Goal: Transaction & Acquisition: Purchase product/service

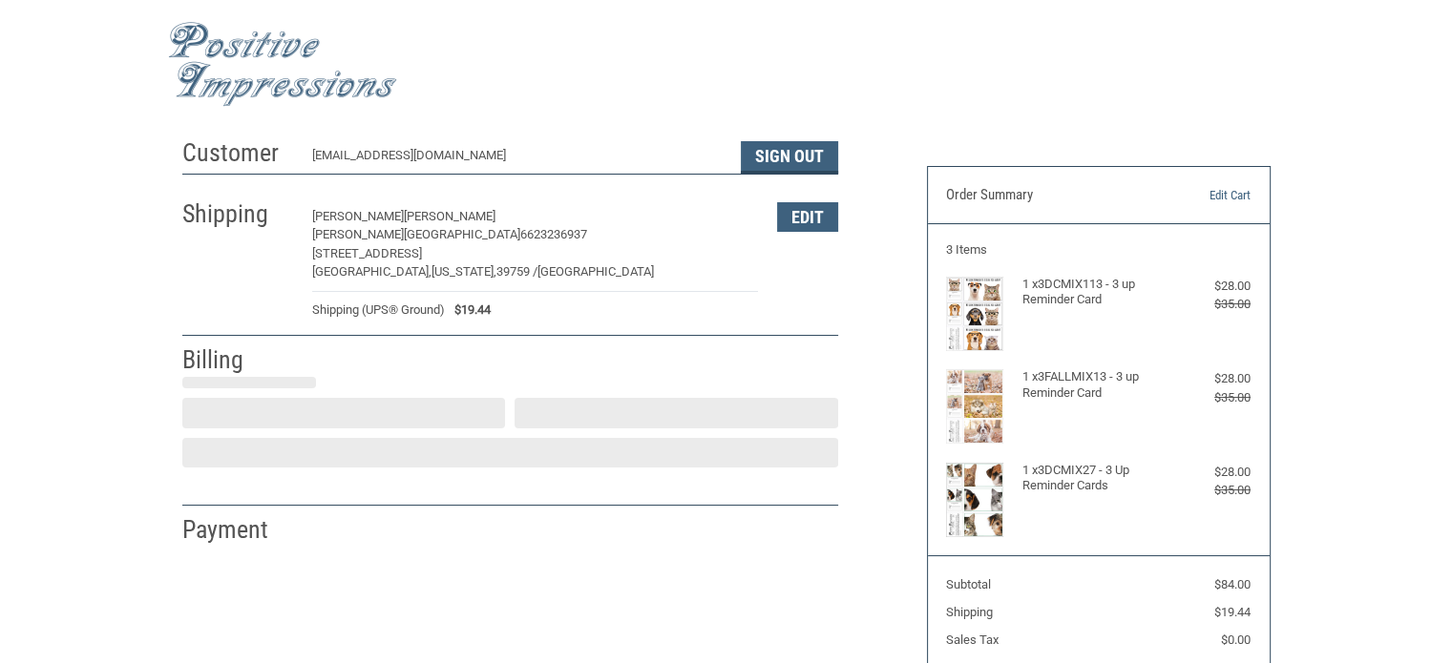
select select "US"
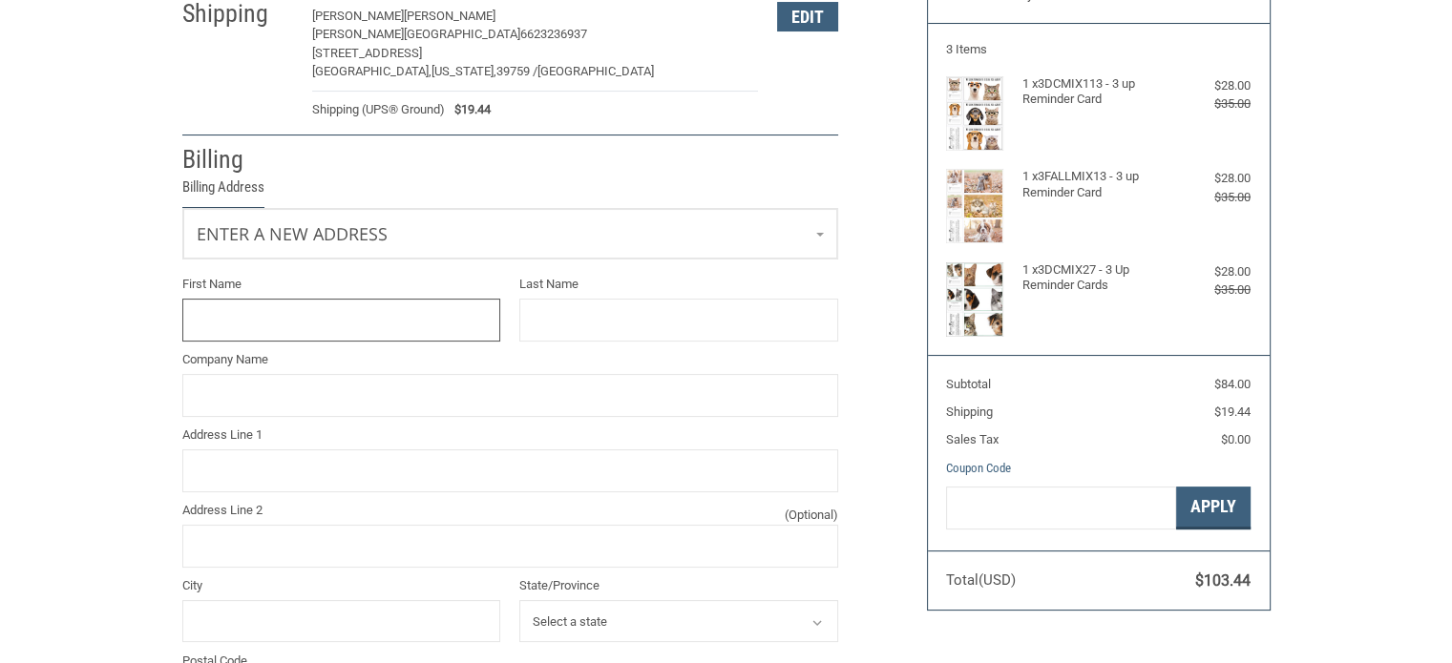
scroll to position [202, 0]
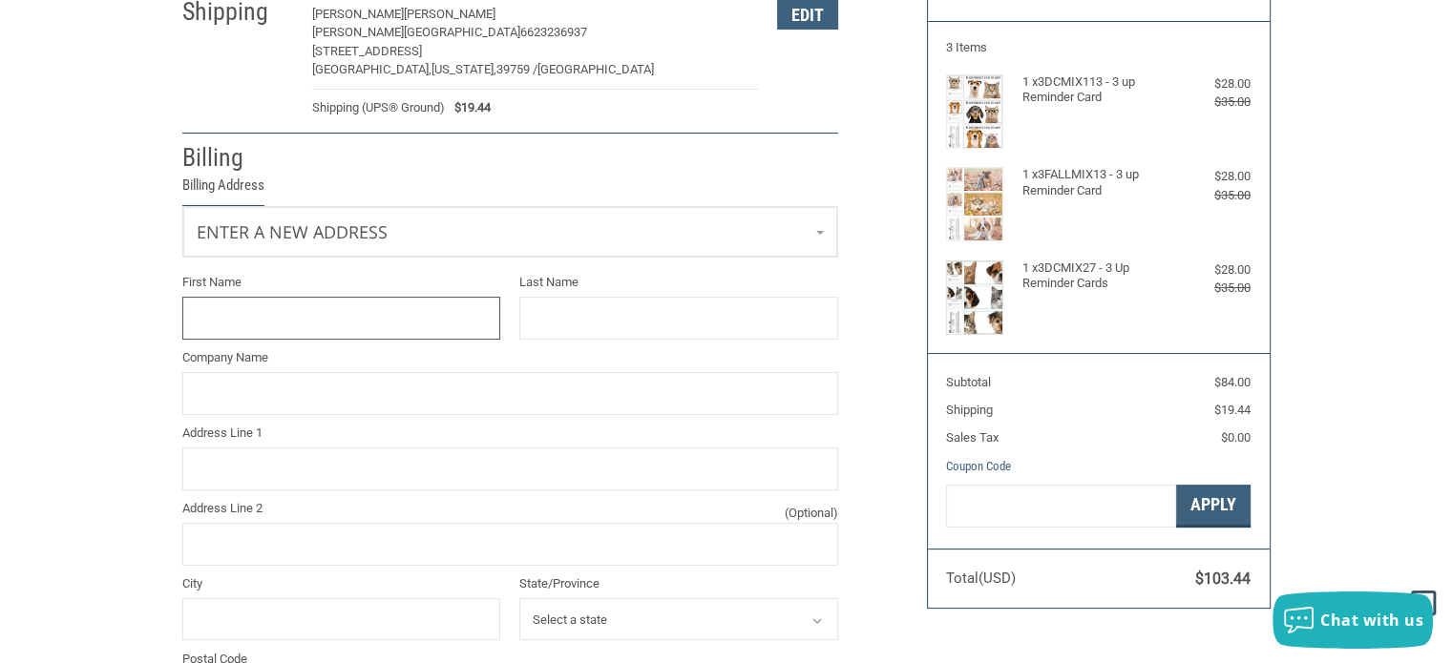
click at [302, 309] on input "First Name" at bounding box center [341, 318] width 319 height 43
type input "[PERSON_NAME]"
type input "[STREET_ADDRESS]"
type input "[GEOGRAPHIC_DATA]"
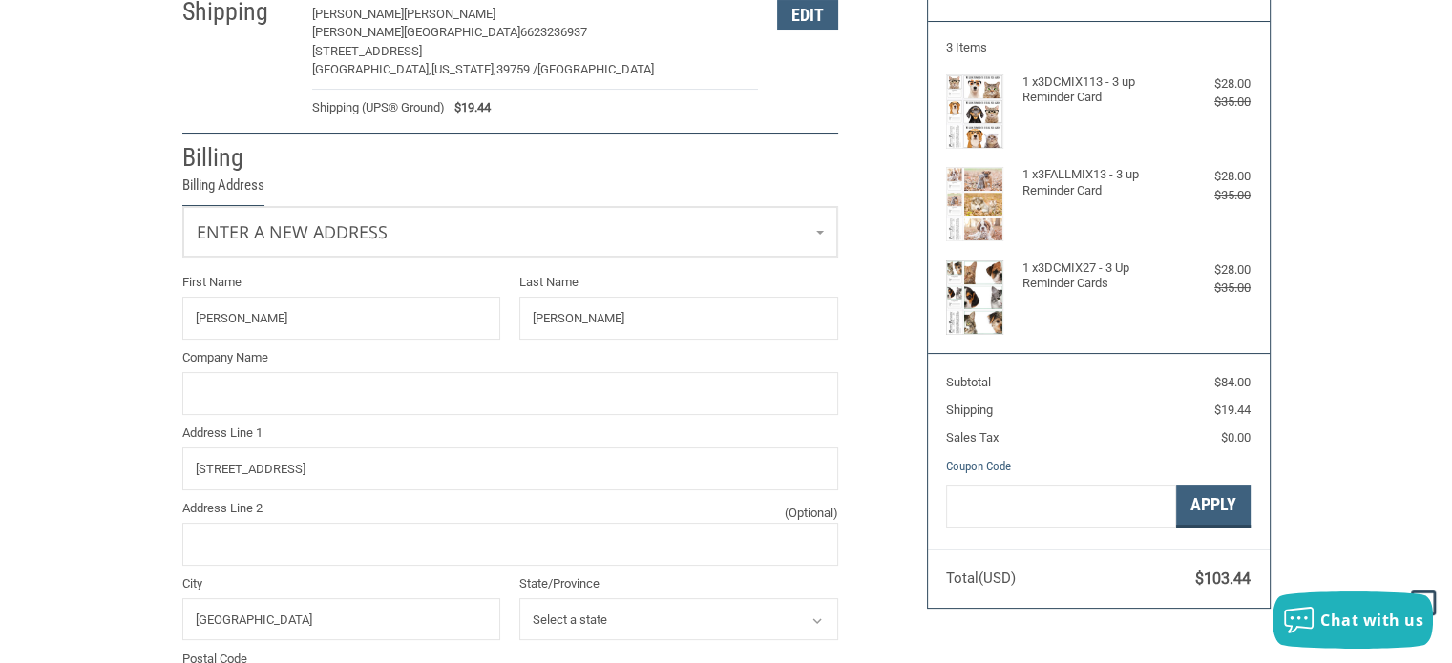
select select "MS"
type input "39759"
type input "6623236937"
click at [44, 338] on div "Customer [EMAIL_ADDRESS][DOMAIN_NAME] Sign Out Shipping [PERSON_NAME] [PERSON_N…" at bounding box center [726, 486] width 1452 height 1120
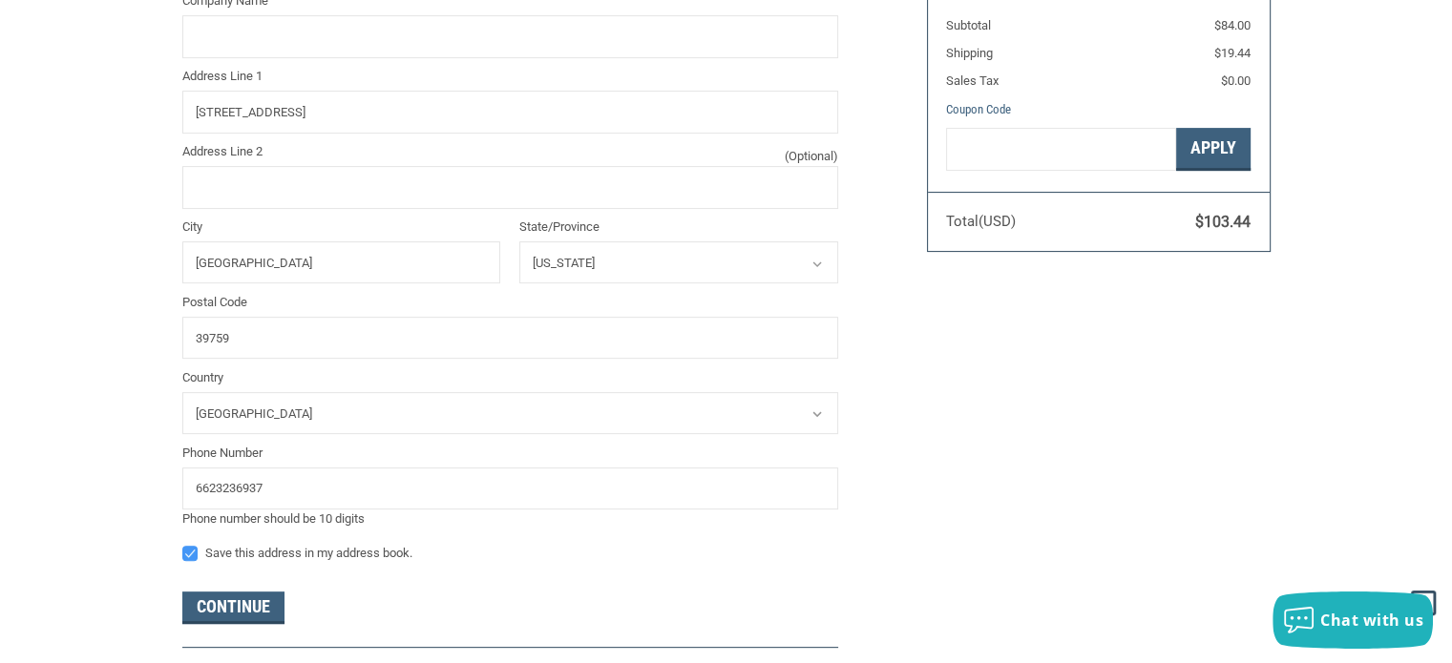
scroll to position [298, 0]
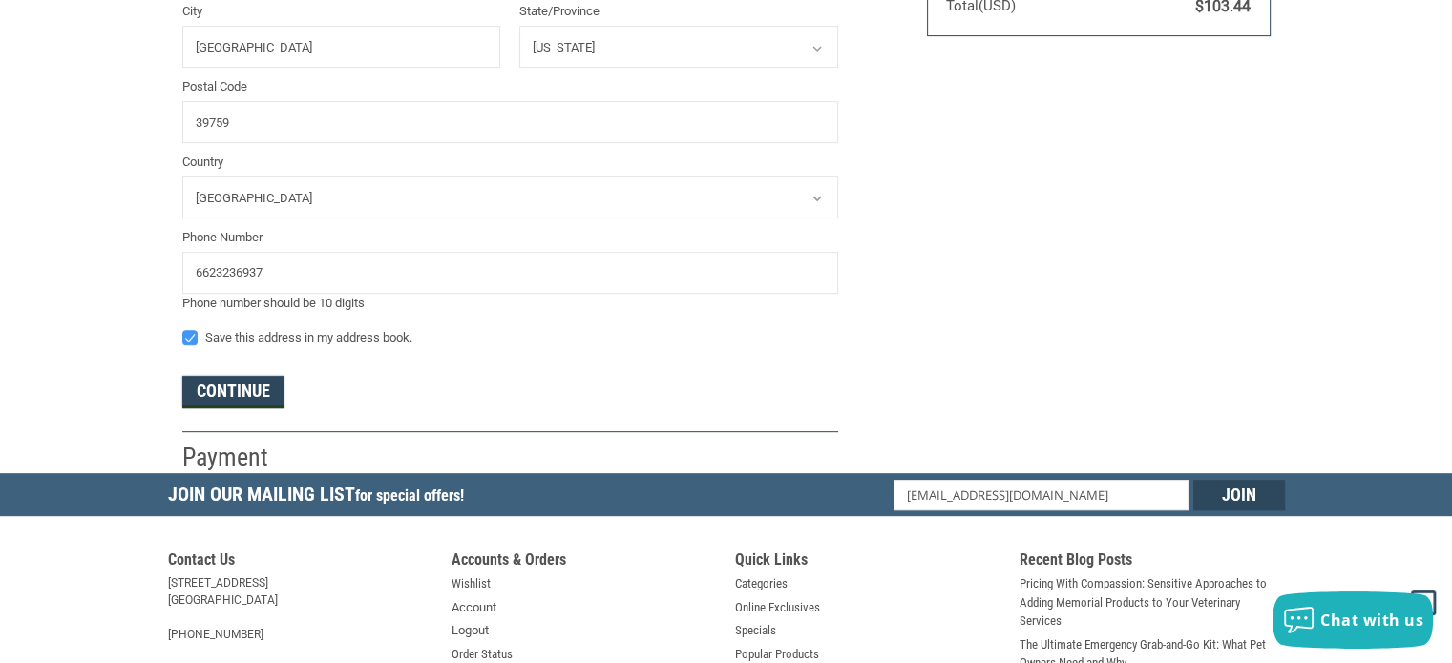
click at [242, 386] on button "Continue" at bounding box center [233, 392] width 102 height 32
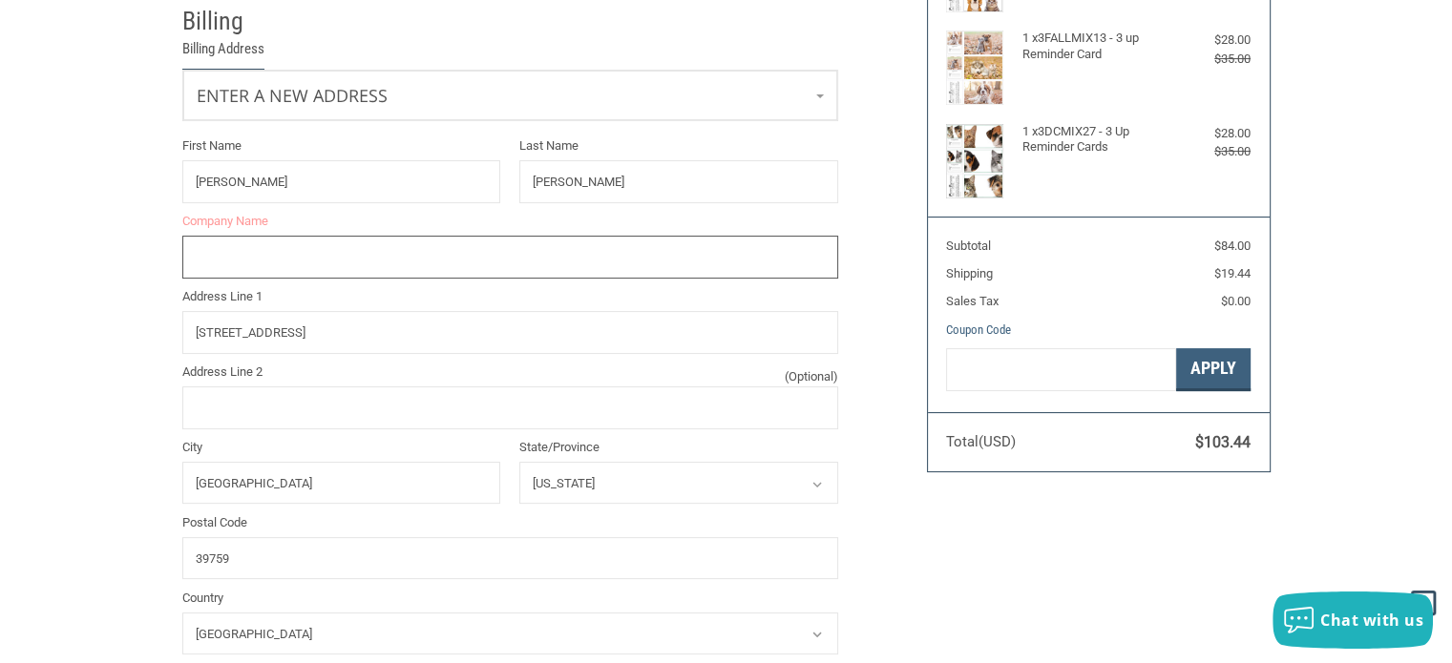
scroll to position [442, 0]
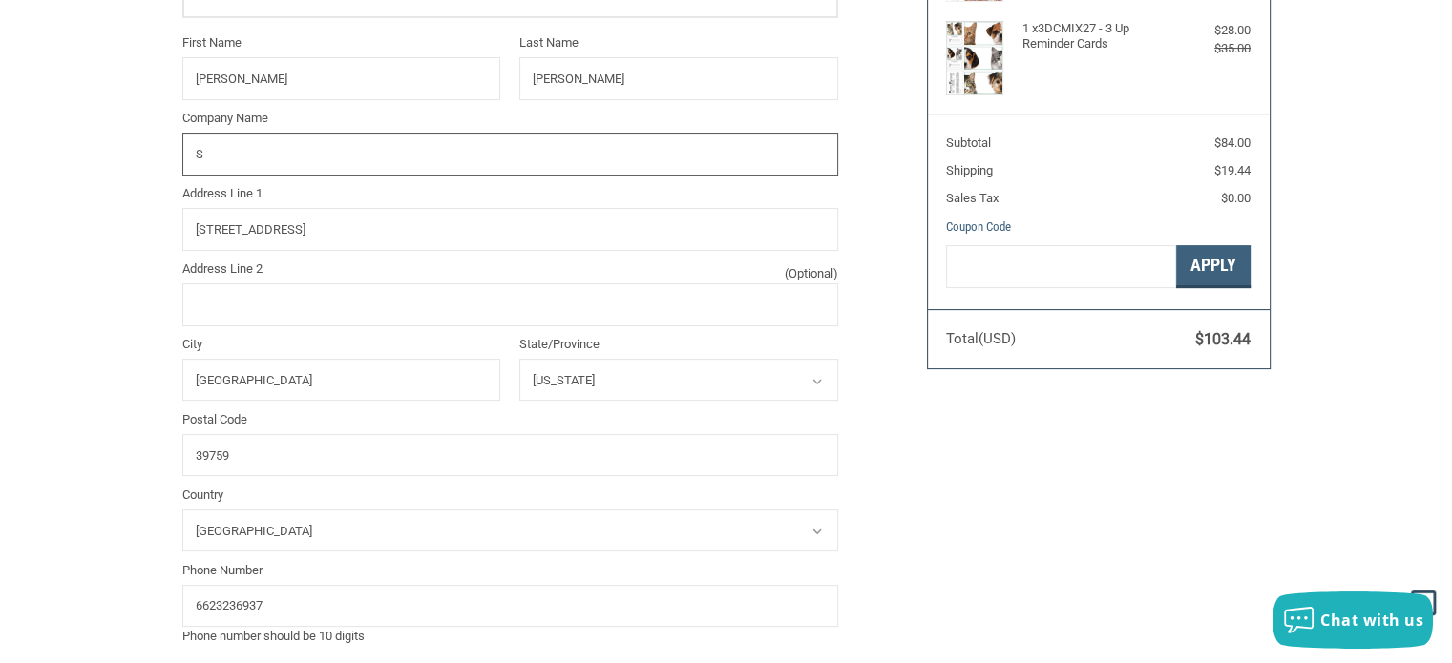
type input "[PERSON_NAME][GEOGRAPHIC_DATA]"
type input "[PERSON_NAME]"
type input "[STREET_ADDRESS]"
click at [98, 197] on div "Customer [EMAIL_ADDRESS][DOMAIN_NAME] Sign Out Shipping [PERSON_NAME] [PERSON_N…" at bounding box center [726, 247] width 1452 height 1120
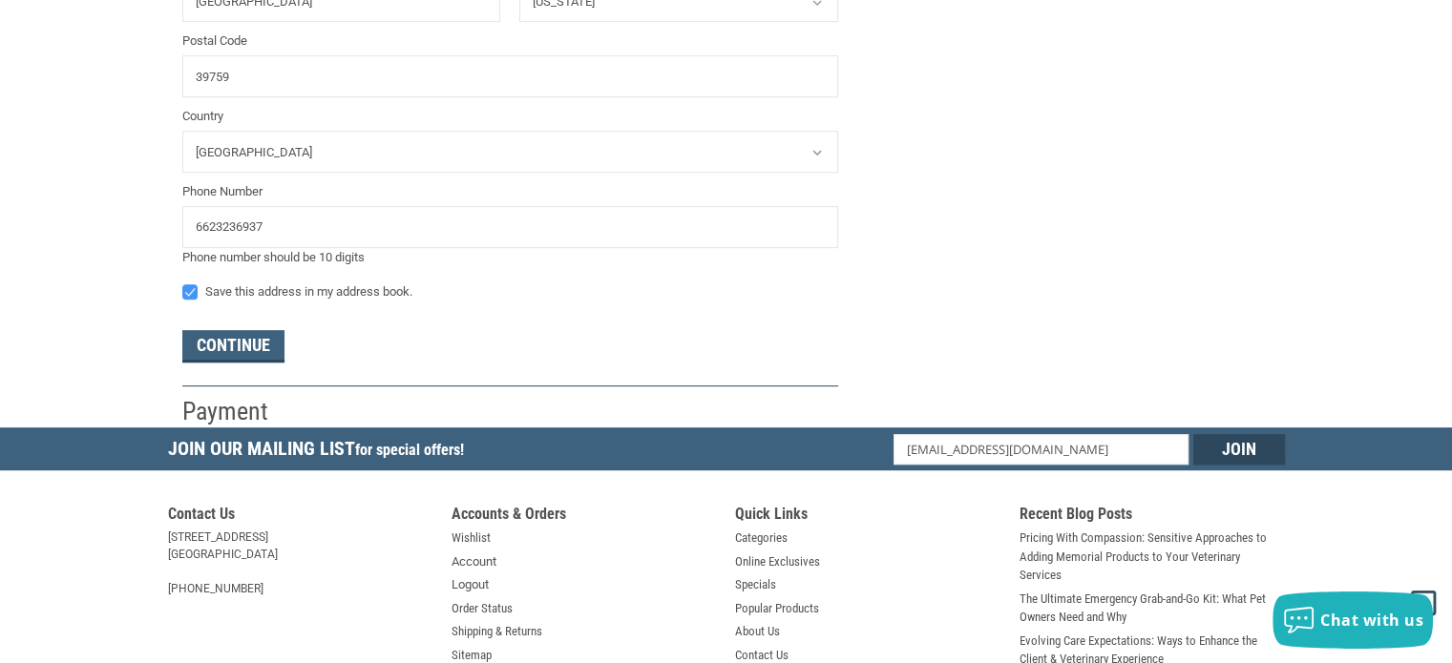
scroll to position [824, 0]
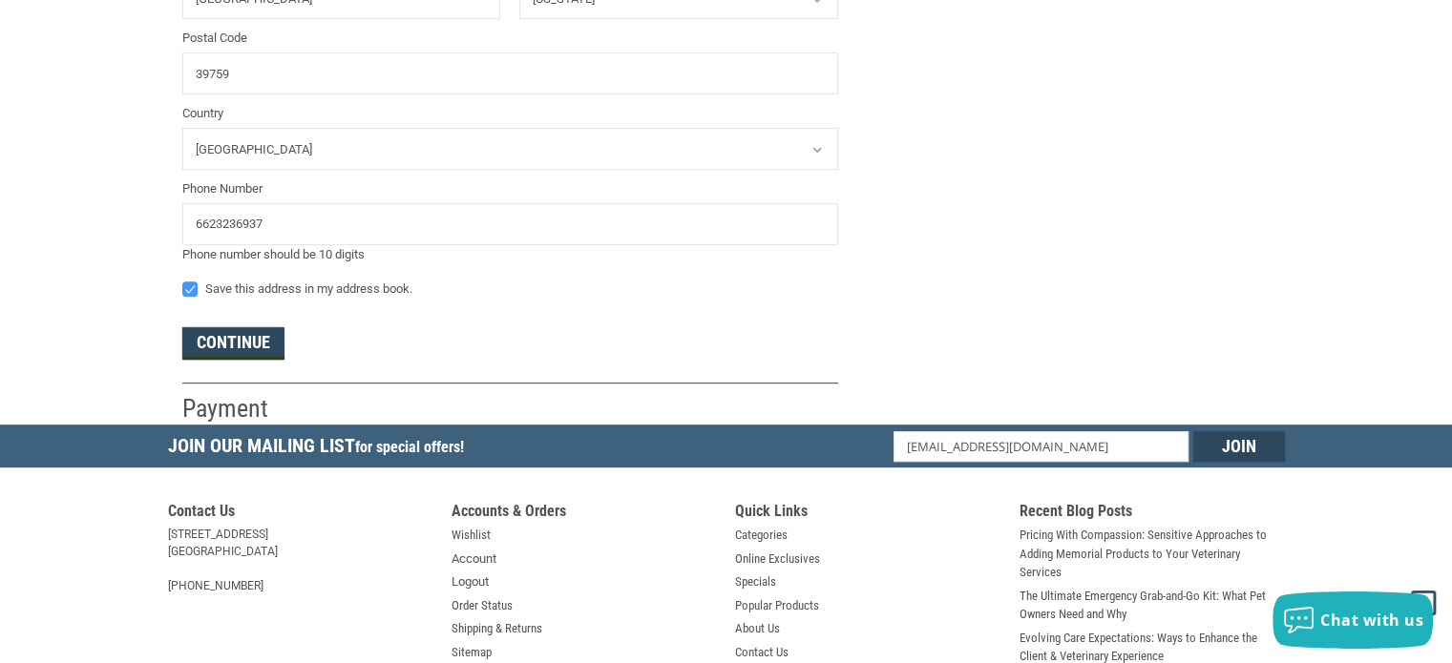
click at [223, 332] on button "Continue" at bounding box center [233, 343] width 102 height 32
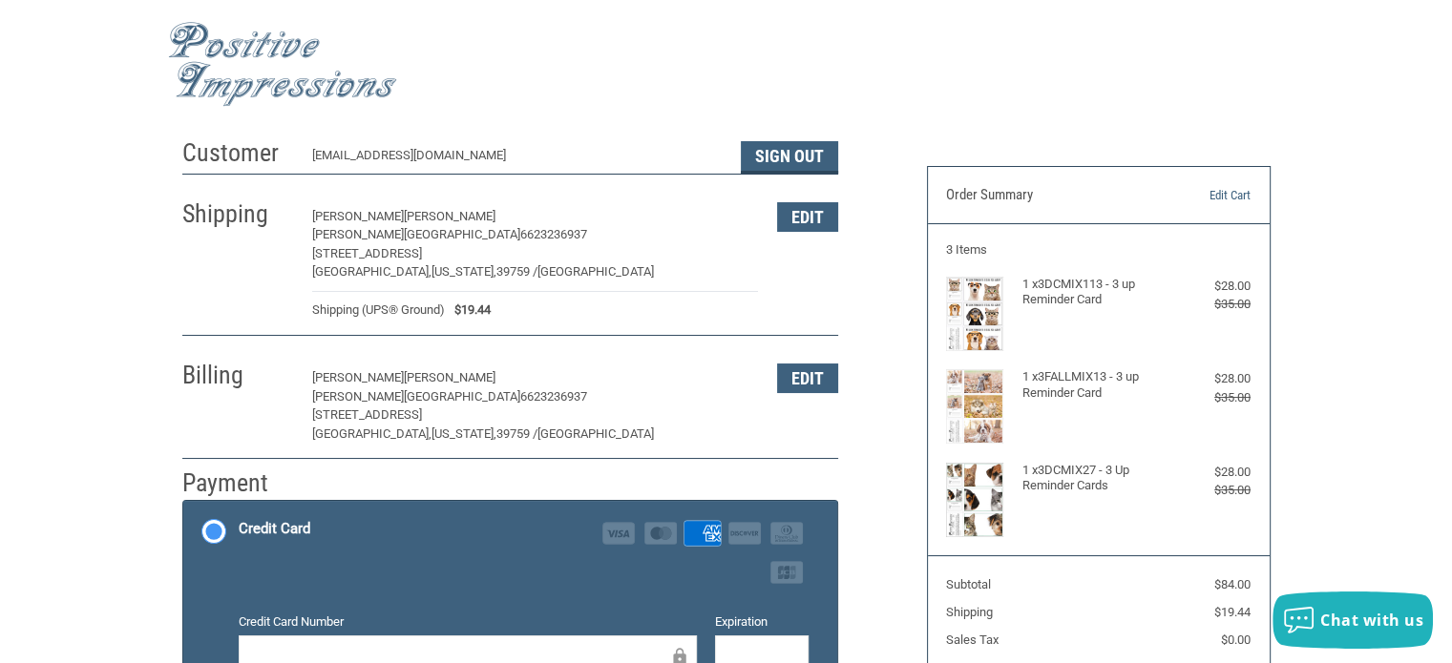
scroll to position [191, 0]
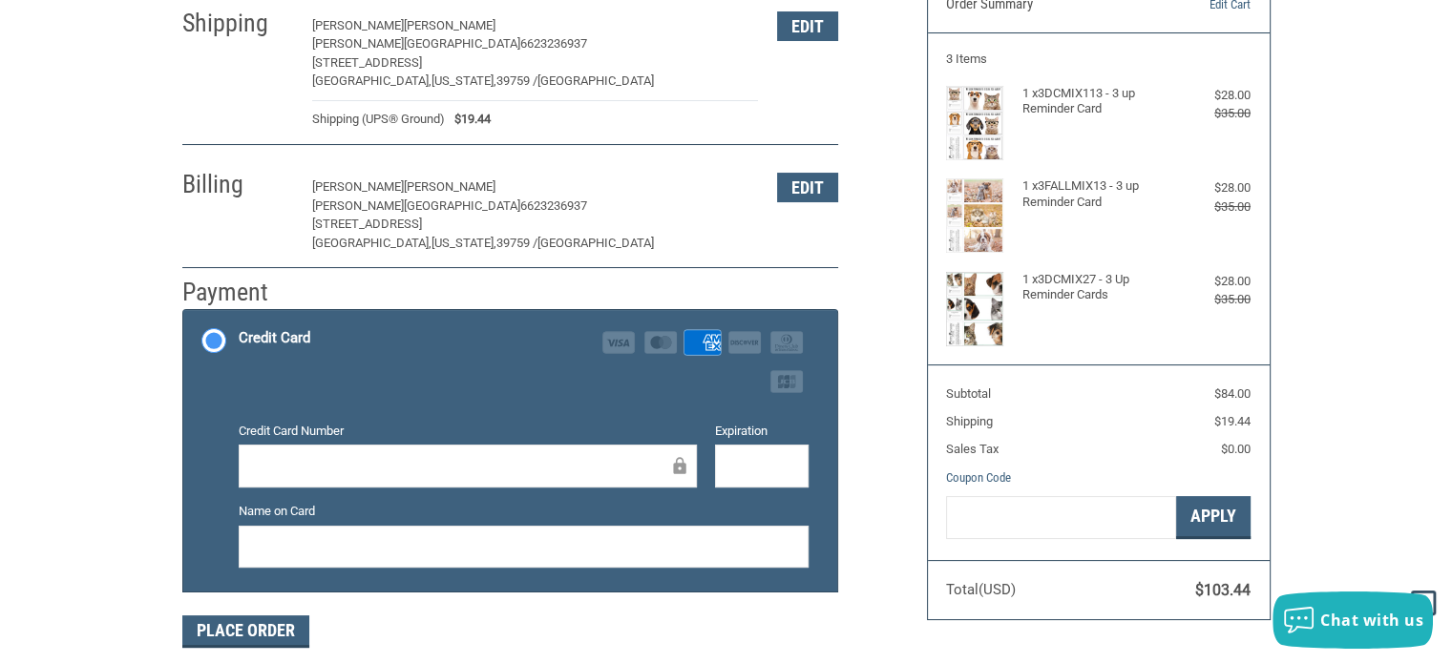
click at [0, 266] on div "Customer [EMAIL_ADDRESS][DOMAIN_NAME] Sign Out Shipping [PERSON_NAME] [PERSON_N…" at bounding box center [726, 304] width 1452 height 733
click at [111, 272] on div "Customer [EMAIL_ADDRESS][DOMAIN_NAME] Sign Out Shipping [PERSON_NAME] [PERSON_N…" at bounding box center [726, 304] width 1452 height 733
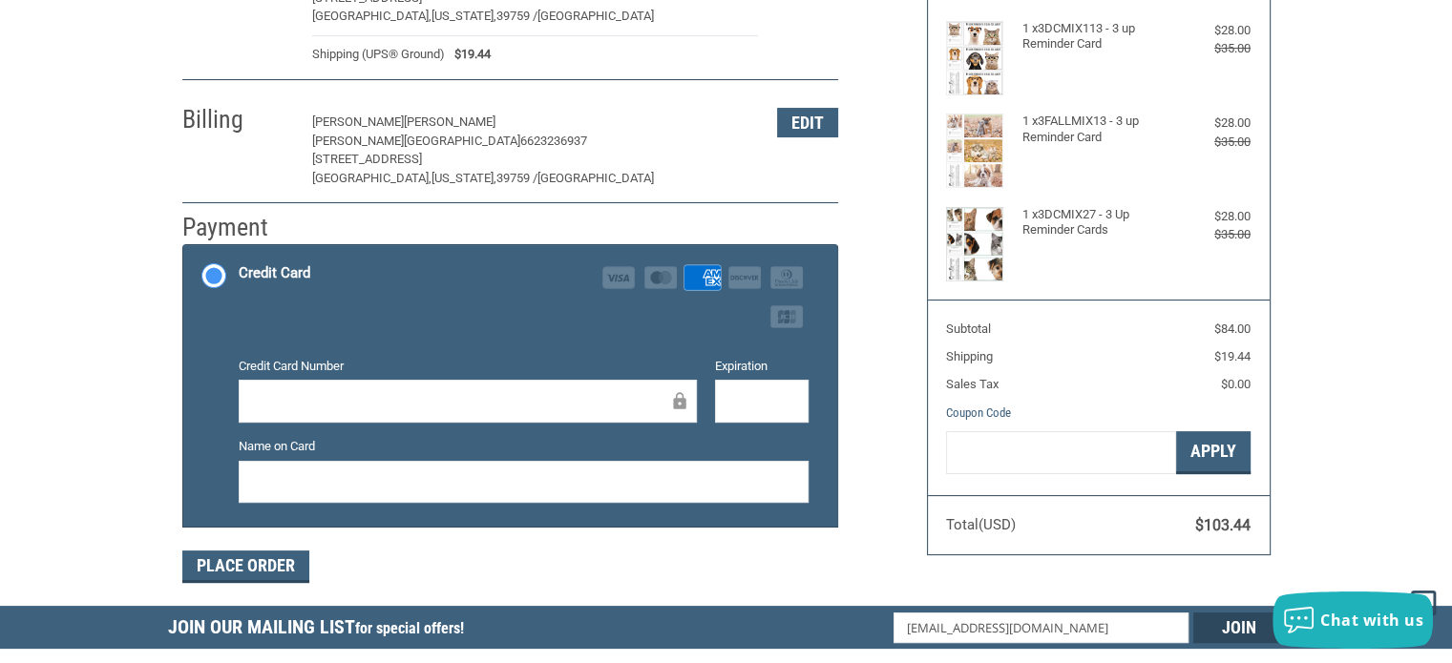
scroll to position [286, 0]
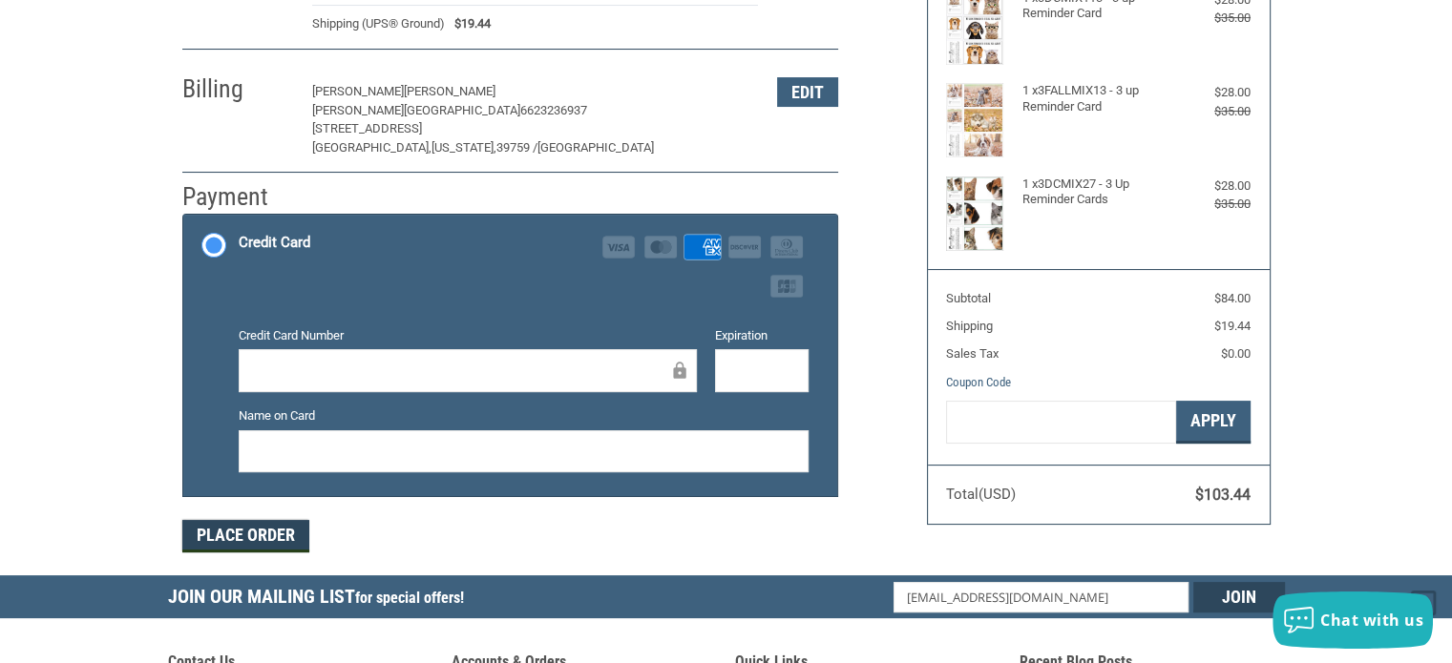
click at [257, 537] on button "Place Order" at bounding box center [245, 536] width 127 height 32
